Goal: Information Seeking & Learning: Learn about a topic

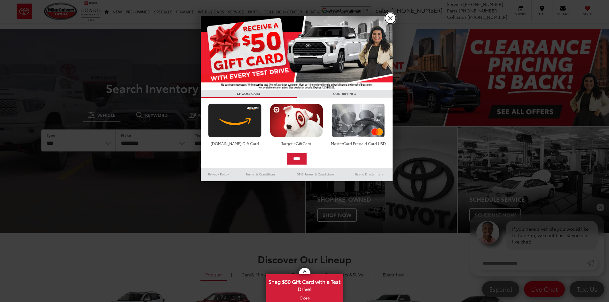
click at [389, 20] on link "X" at bounding box center [390, 18] width 11 height 11
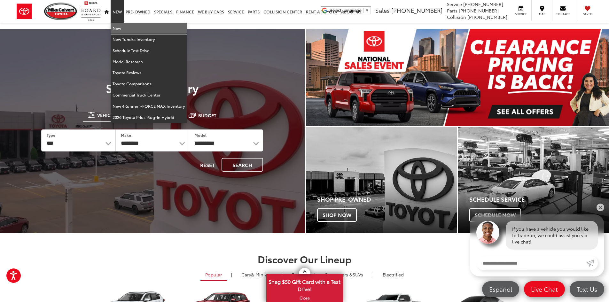
click at [117, 29] on link "New" at bounding box center [149, 28] width 76 height 11
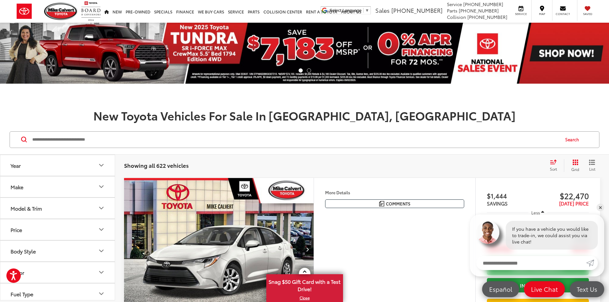
click at [60, 143] on input "Search by Make, Model, or Keyword" at bounding box center [296, 139] width 528 height 15
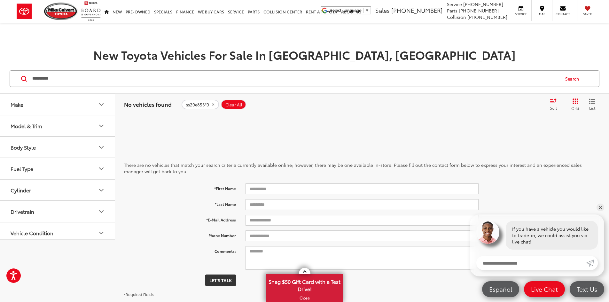
type input "**********"
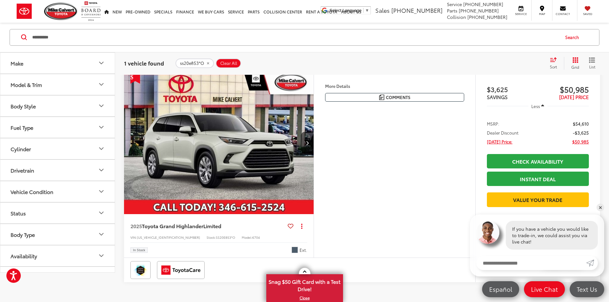
scroll to position [128, 0]
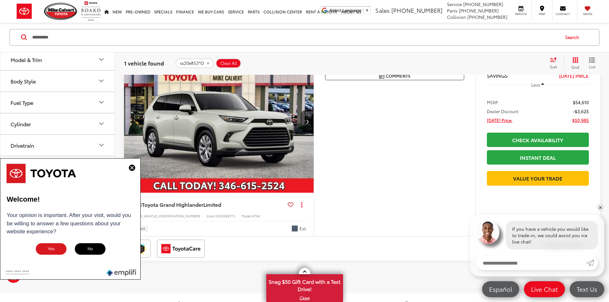
click at [134, 167] on img at bounding box center [132, 168] width 6 height 6
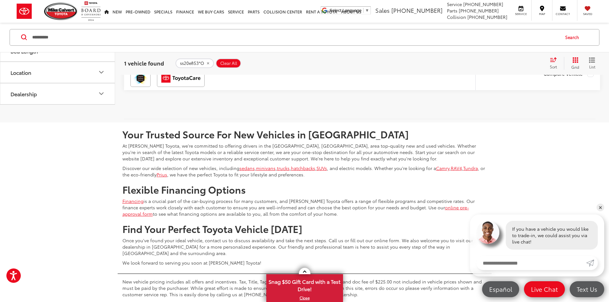
scroll to position [256, 0]
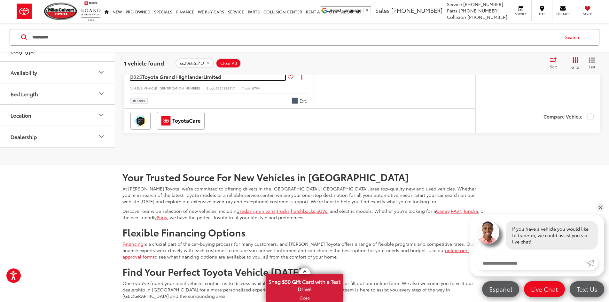
click at [185, 80] on span "Toyota Grand Highlander" at bounding box center [172, 76] width 61 height 7
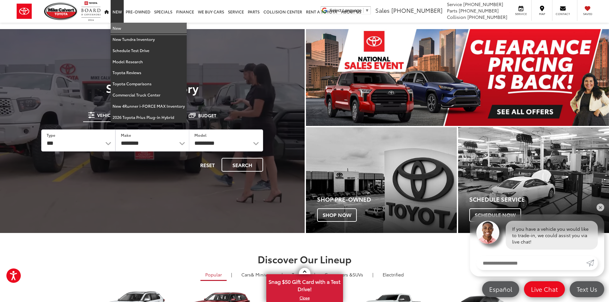
click at [118, 27] on link "New" at bounding box center [149, 28] width 76 height 11
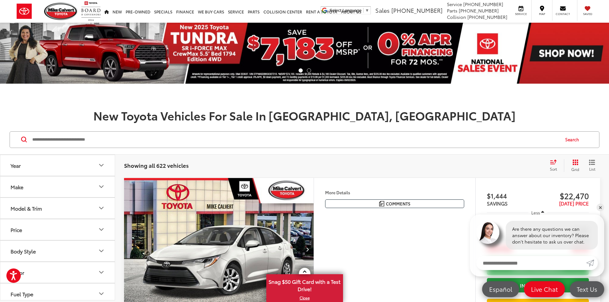
click at [224, 143] on input "Search by Make, Model, or Keyword" at bounding box center [296, 139] width 528 height 15
type input "******"
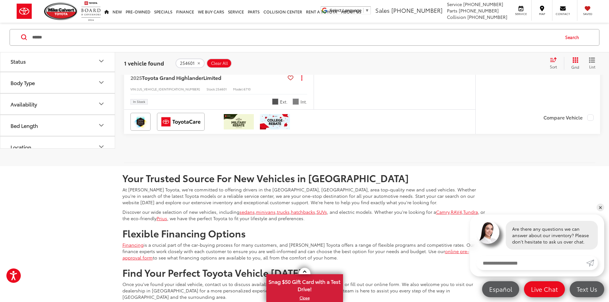
scroll to position [256, 0]
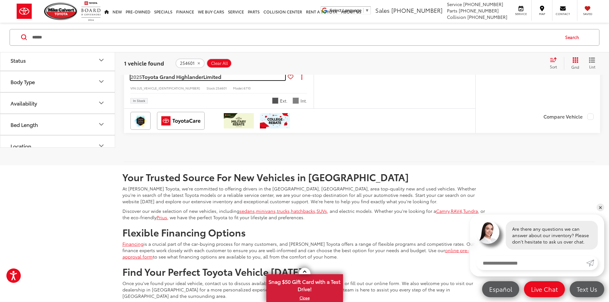
drag, startPoint x: 197, startPoint y: 116, endPoint x: 201, endPoint y: 115, distance: 4.0
click at [198, 80] on span "Toyota Grand Highlander" at bounding box center [172, 76] width 61 height 7
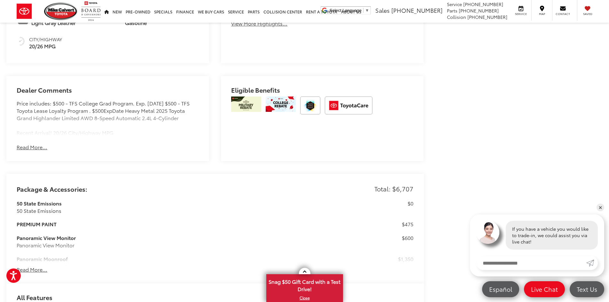
scroll to position [459, 0]
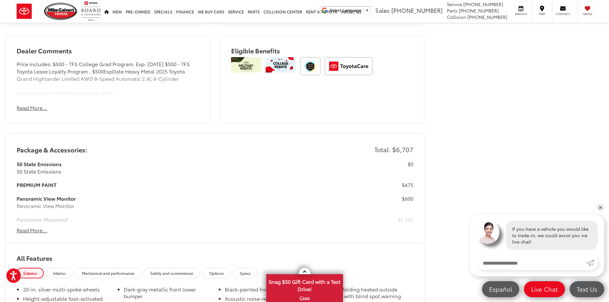
click at [34, 228] on button "Read More..." at bounding box center [32, 230] width 31 height 7
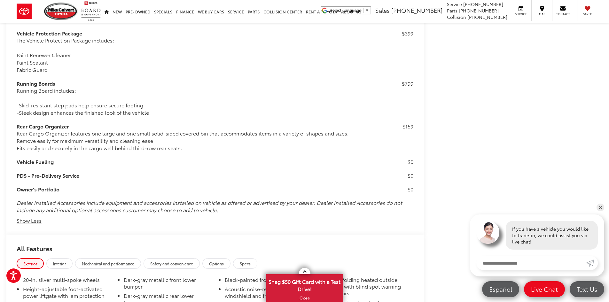
scroll to position [969, 0]
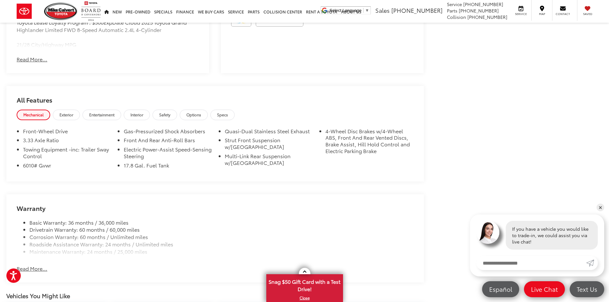
scroll to position [482, 0]
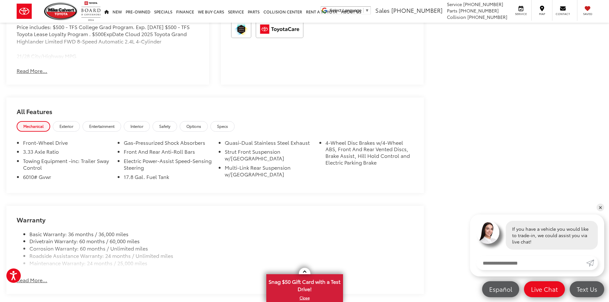
click at [32, 68] on button "Read More..." at bounding box center [32, 70] width 31 height 7
